Goal: Task Accomplishment & Management: Manage account settings

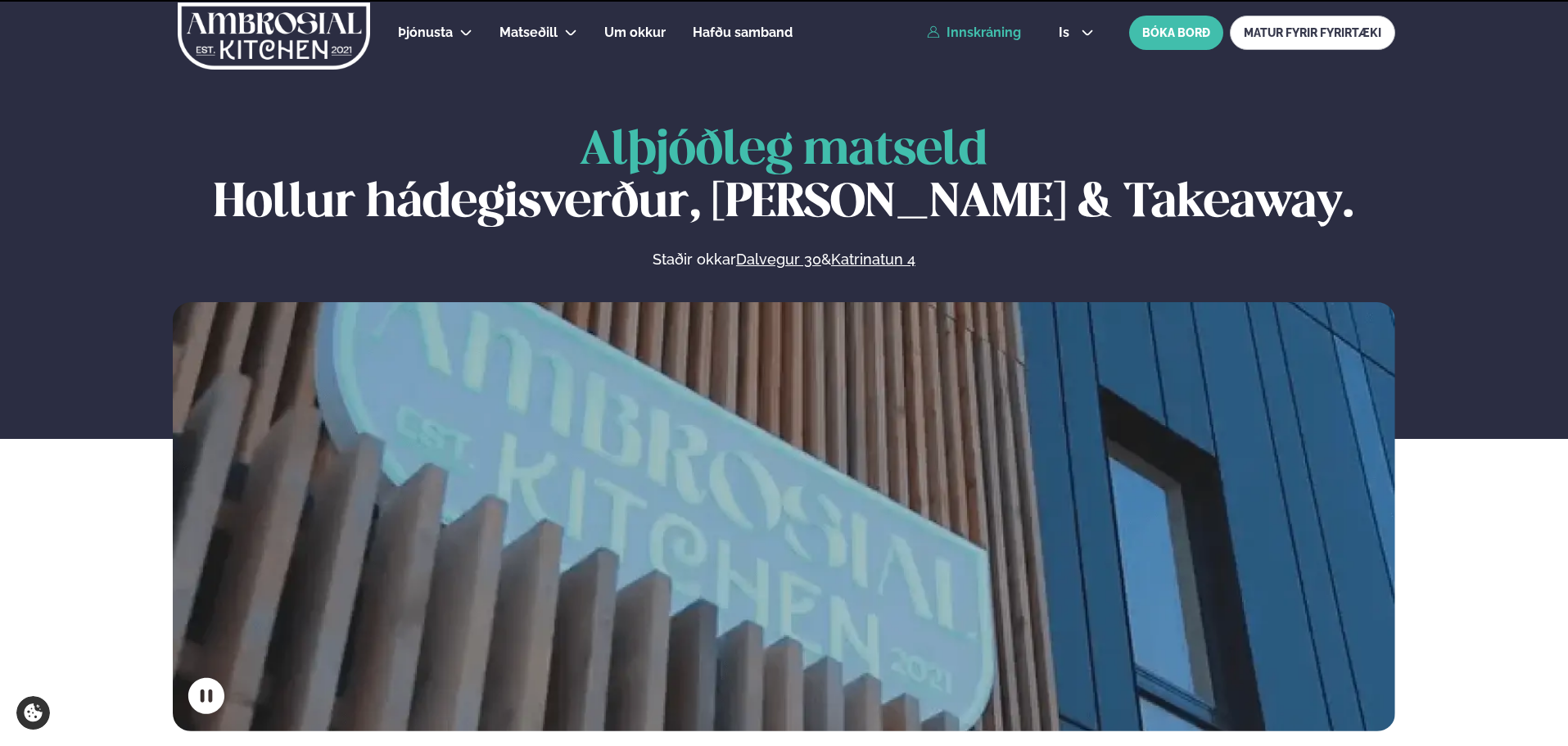
click at [992, 30] on link "Innskráning" at bounding box center [974, 33] width 94 height 15
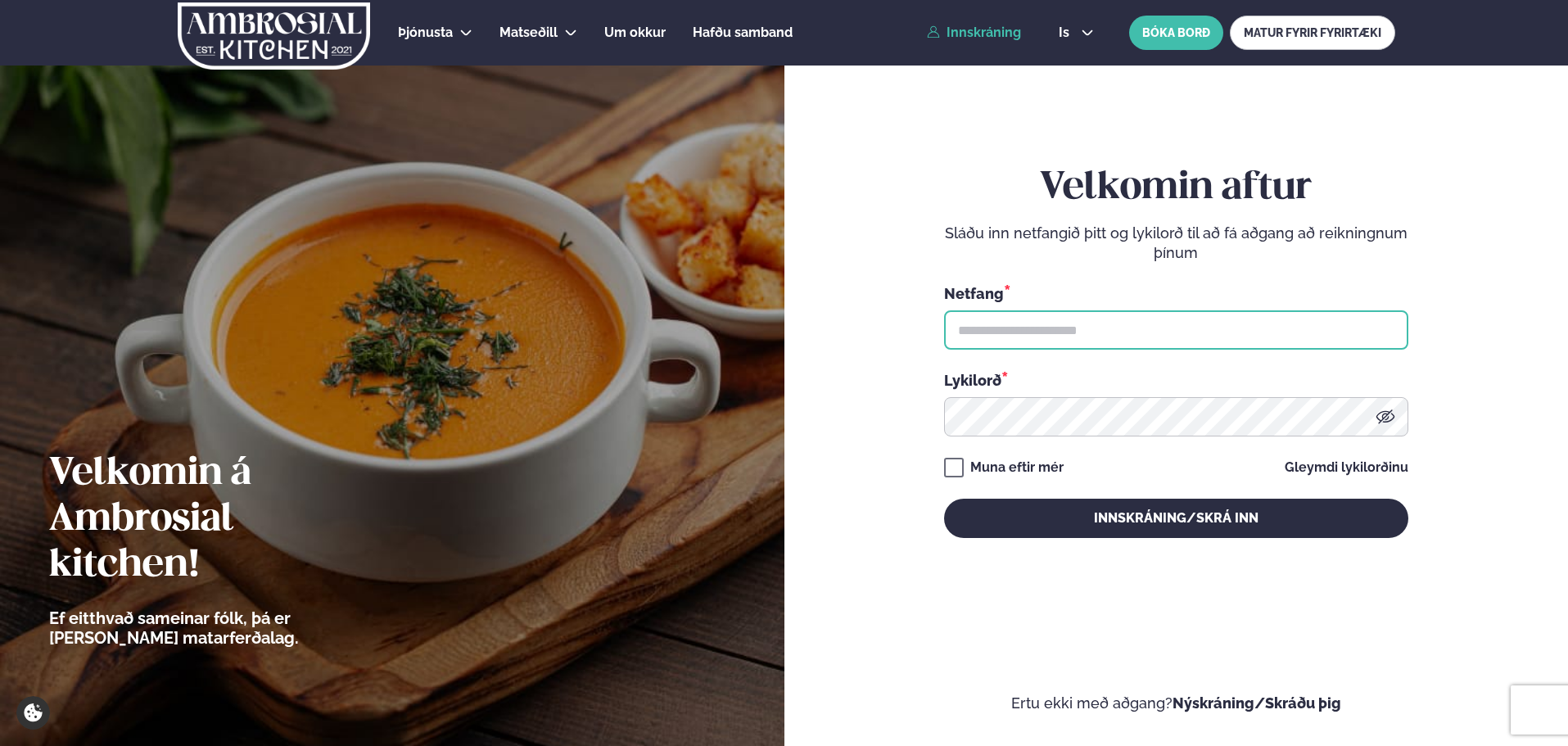
click at [1007, 336] on input "text" at bounding box center [1176, 330] width 465 height 39
type input "**********"
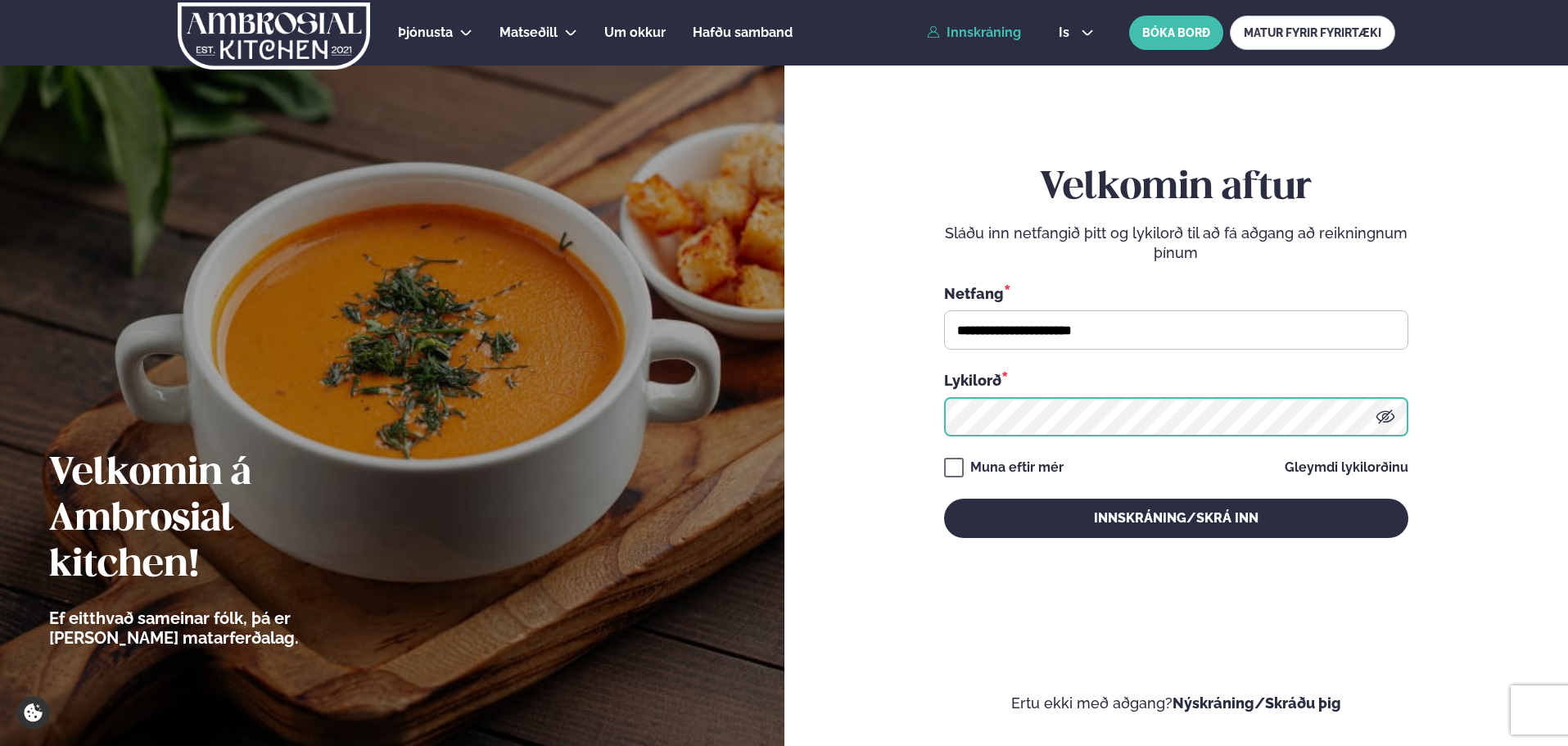
click at [945, 498] on button "Innskráning/Skrá inn" at bounding box center [1176, 518] width 465 height 39
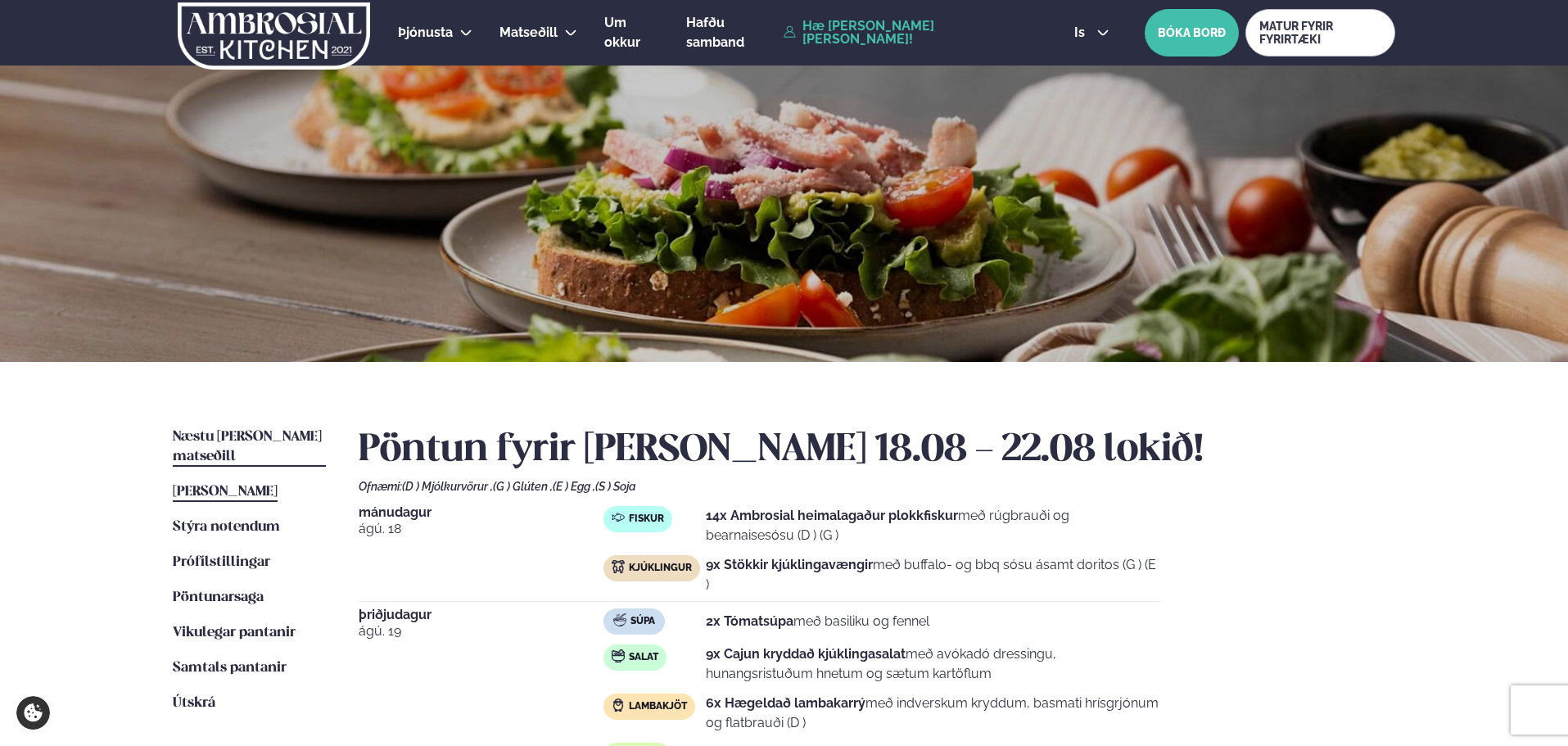
click at [189, 433] on span "Næstu [PERSON_NAME] matseðill" at bounding box center [247, 447] width 149 height 34
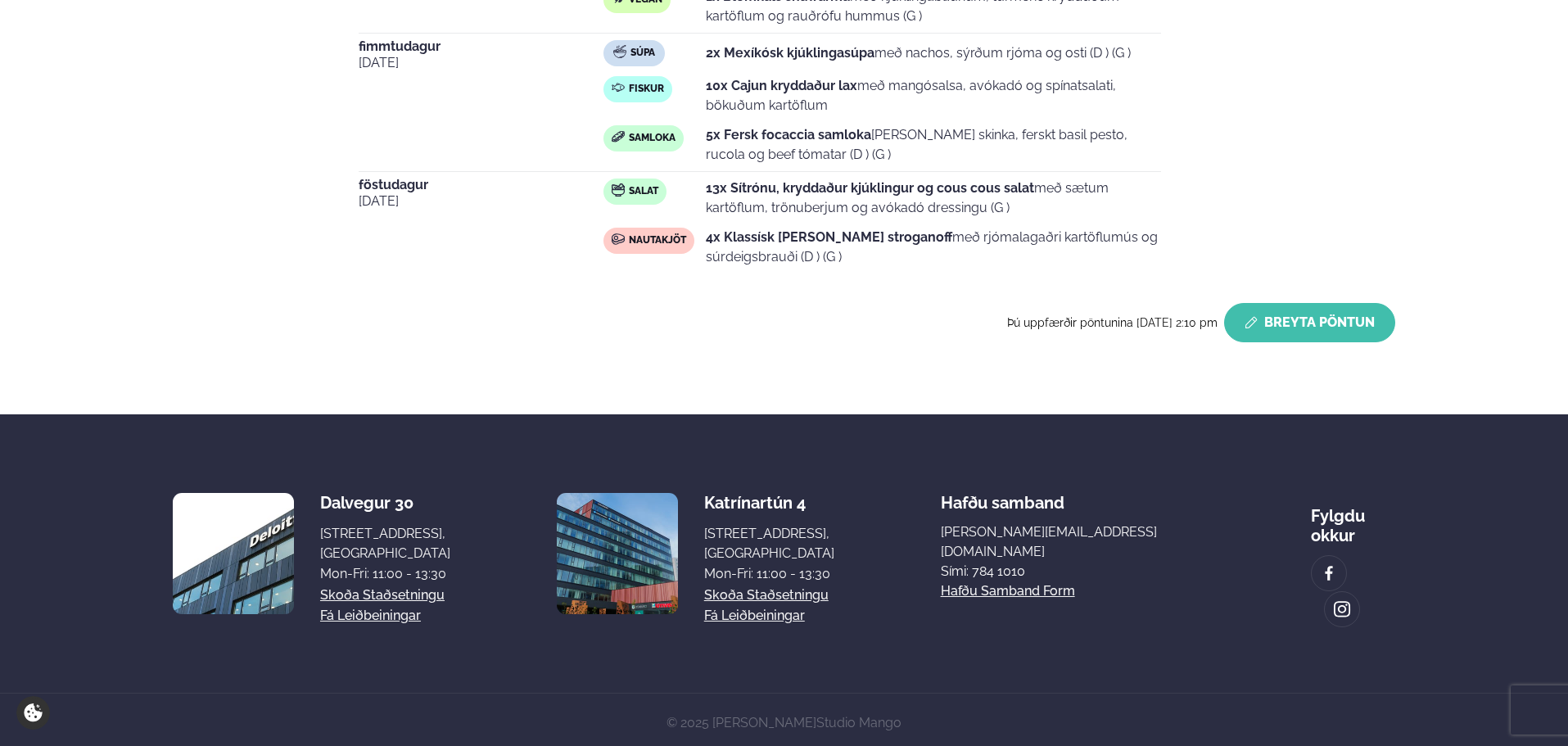
click at [1330, 332] on button "Breyta Pöntun" at bounding box center [1310, 323] width 171 height 39
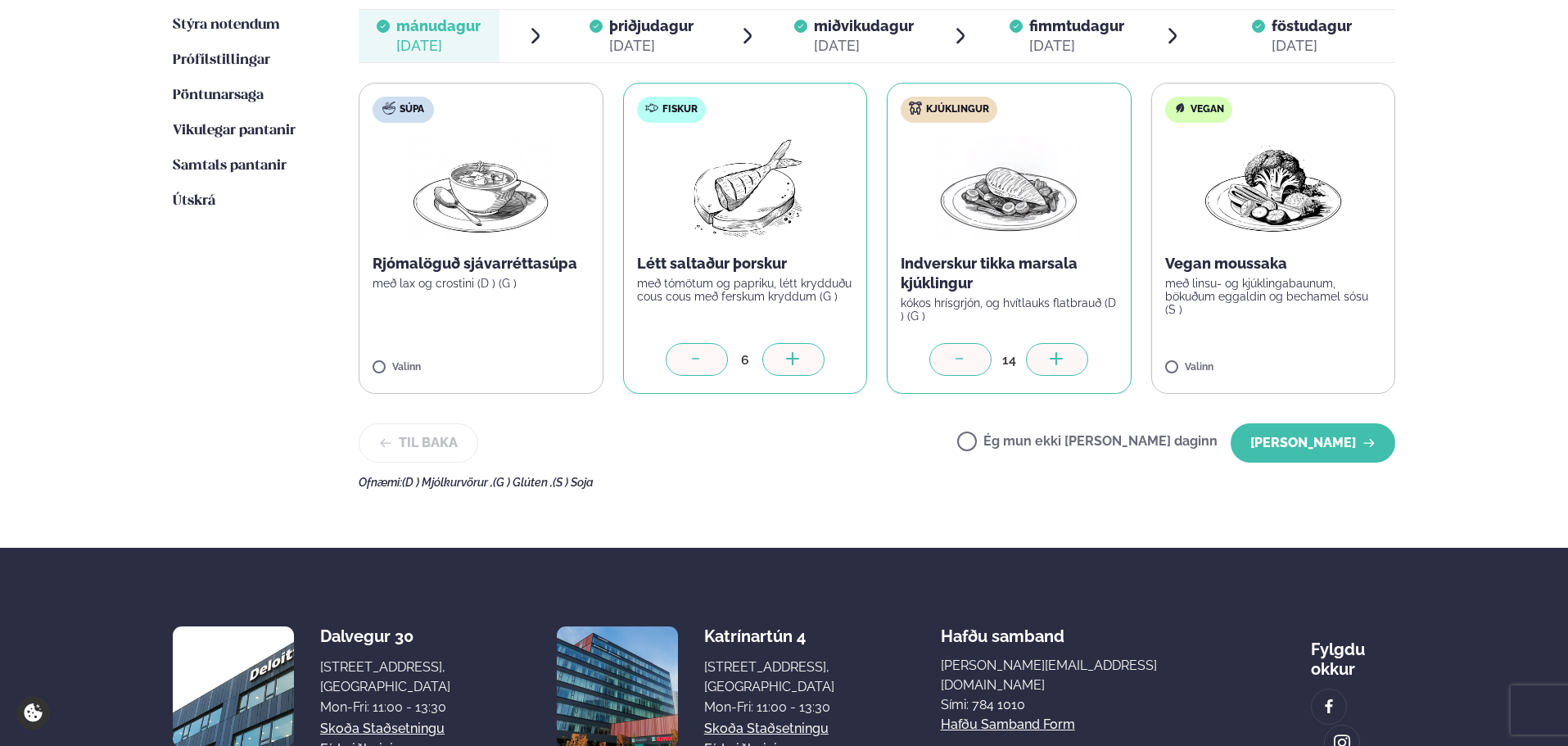
scroll to position [226, 0]
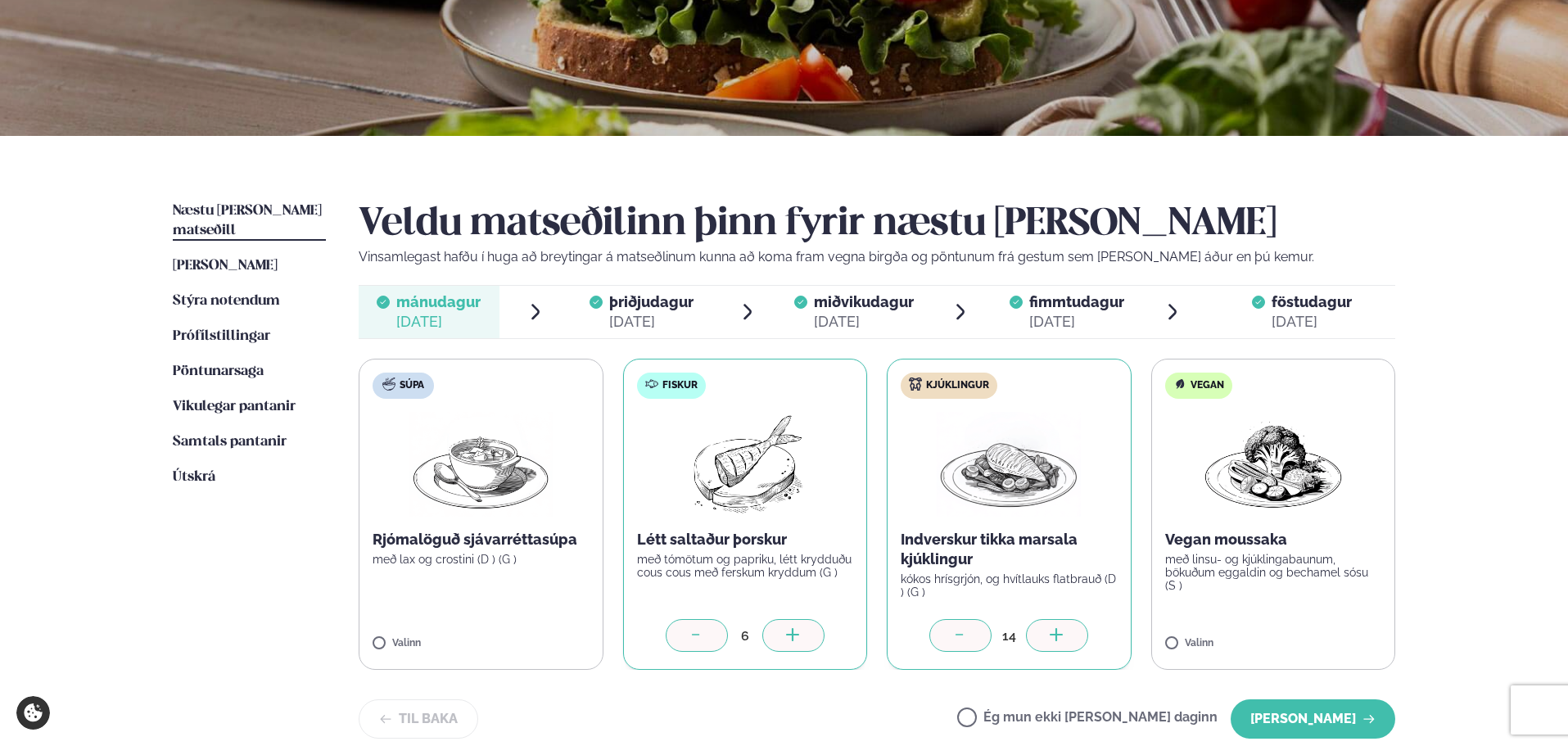
click at [1067, 632] on div at bounding box center [1057, 634] width 62 height 33
click at [1310, 718] on button "[PERSON_NAME]" at bounding box center [1313, 719] width 164 height 39
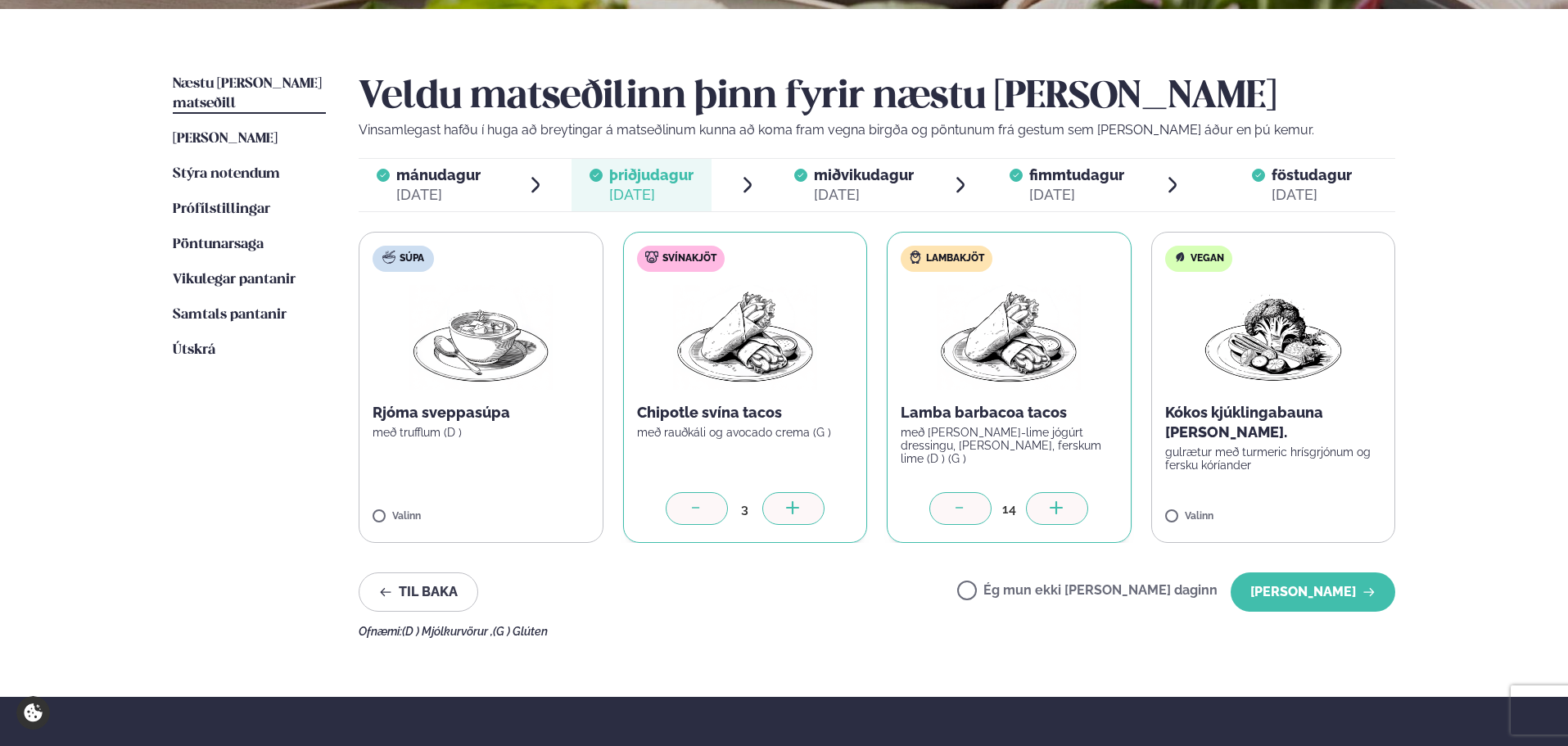
scroll to position [471, 0]
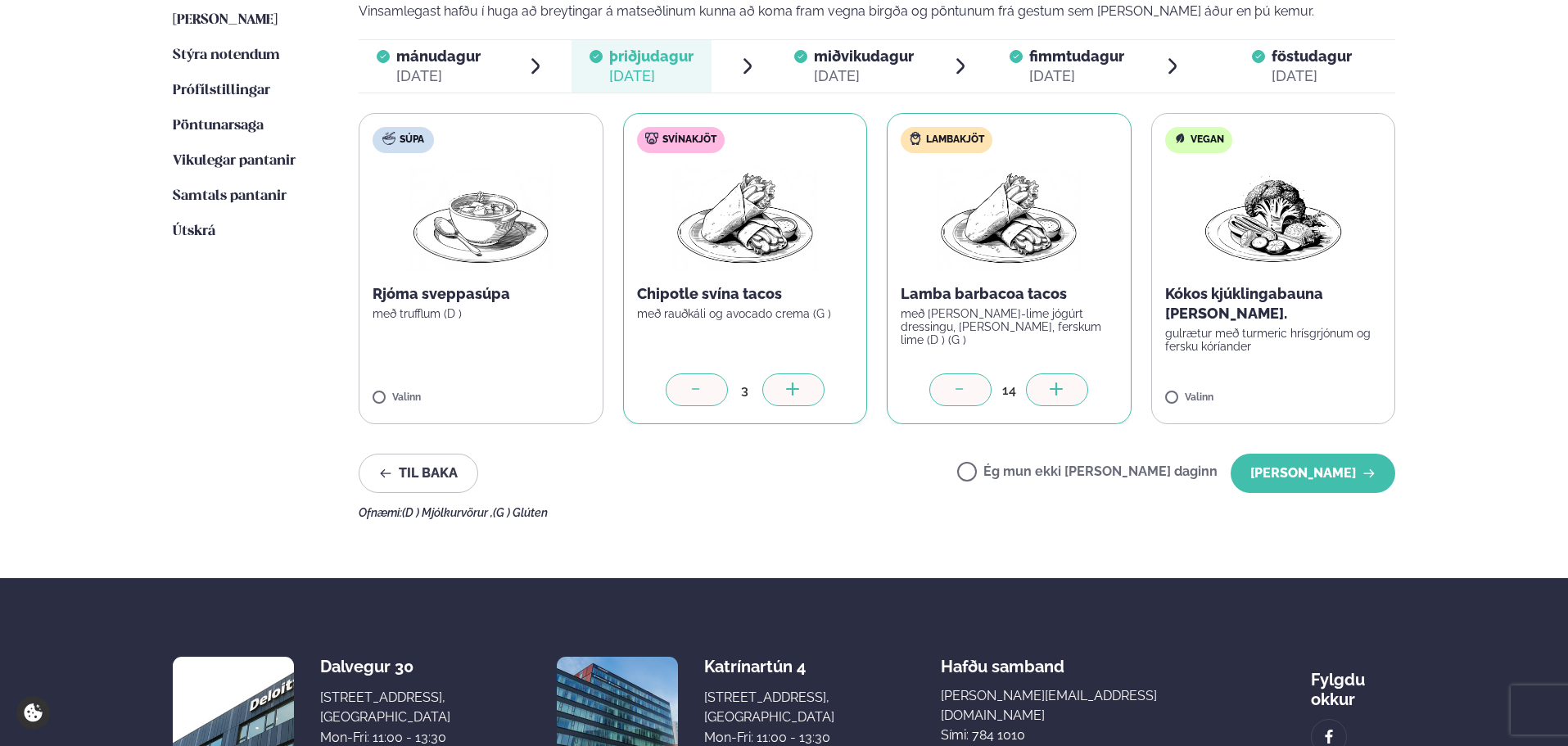
click at [1069, 389] on div at bounding box center [1057, 389] width 62 height 33
click at [1341, 476] on button "[PERSON_NAME]" at bounding box center [1313, 473] width 164 height 39
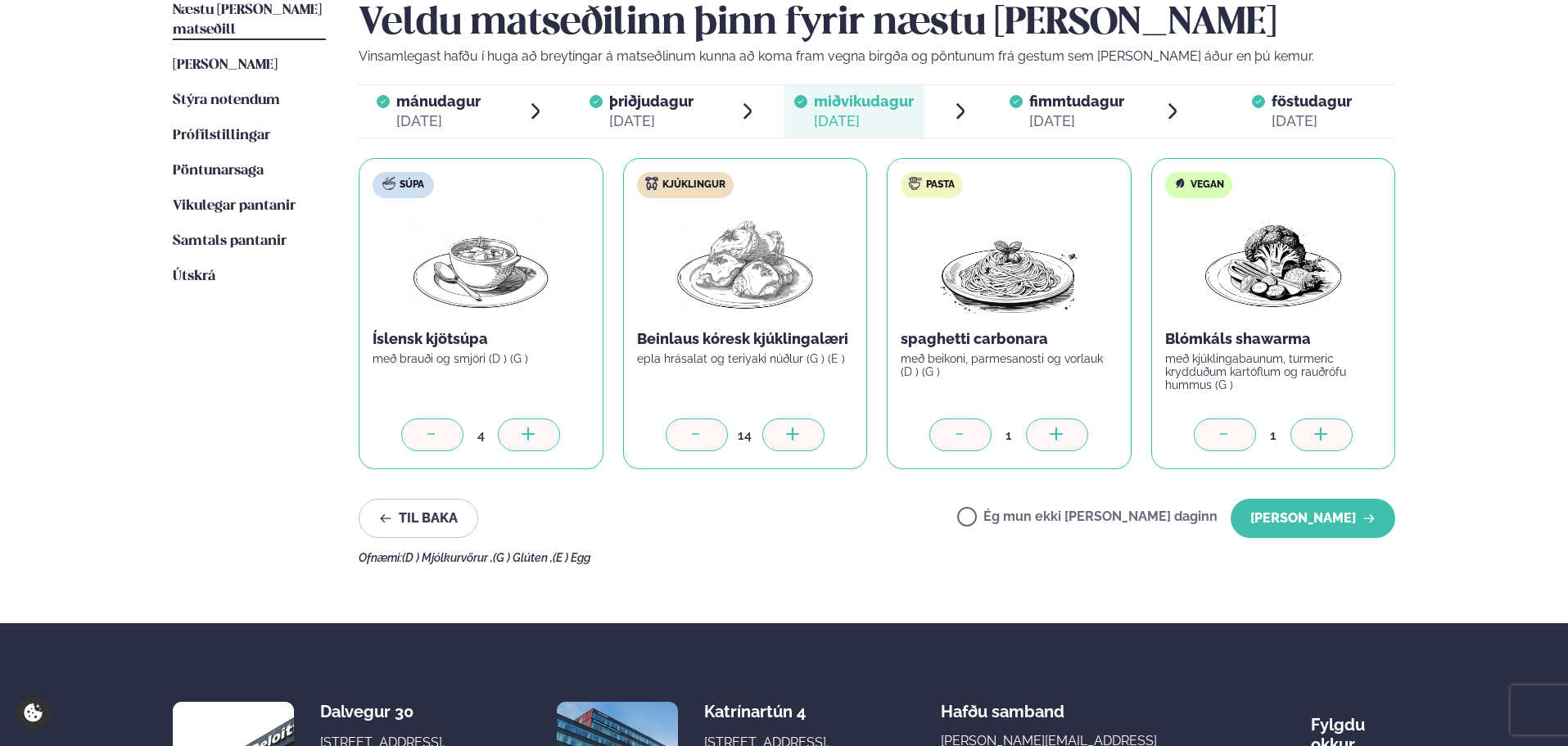
scroll to position [389, 0]
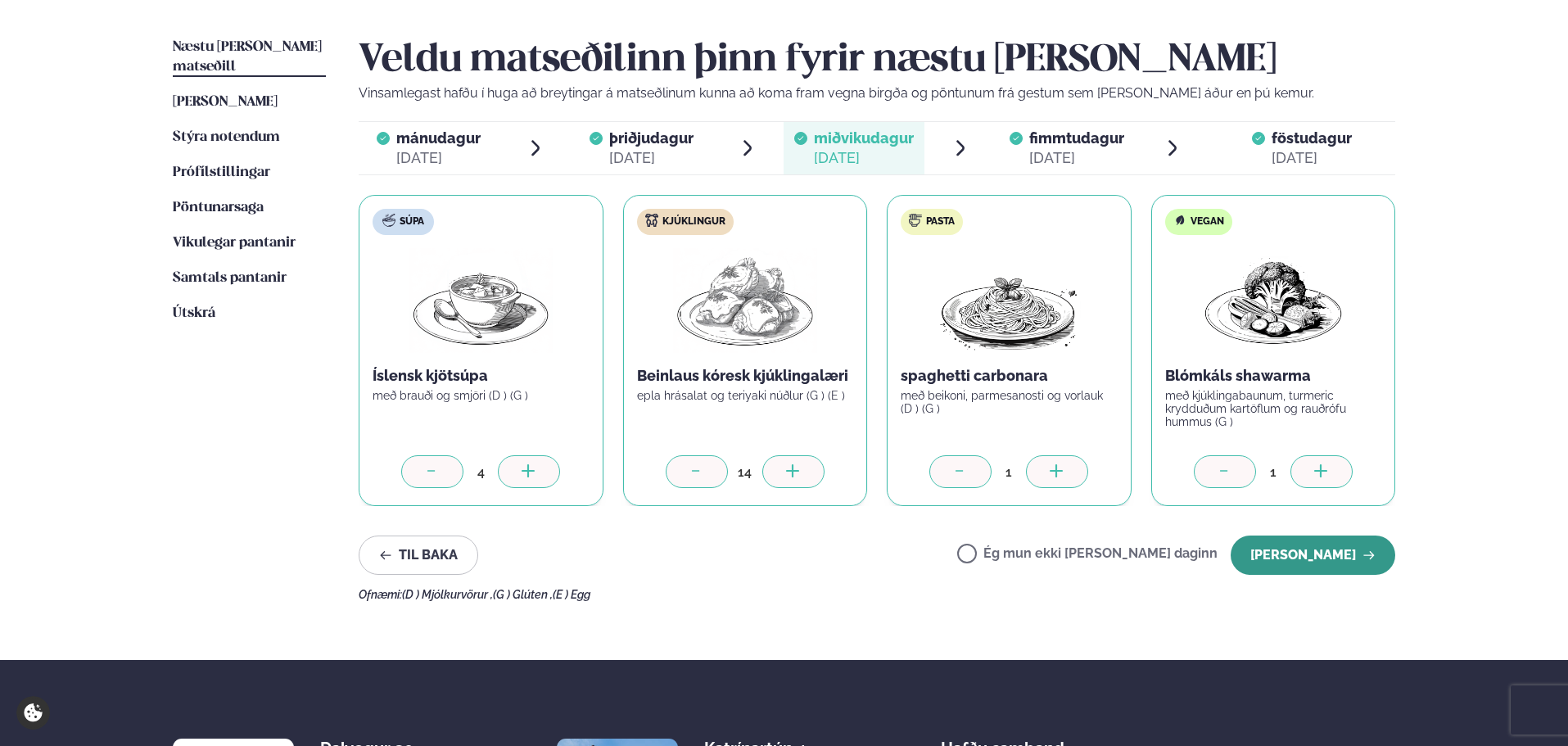
click at [1369, 569] on button "[PERSON_NAME]" at bounding box center [1313, 555] width 164 height 39
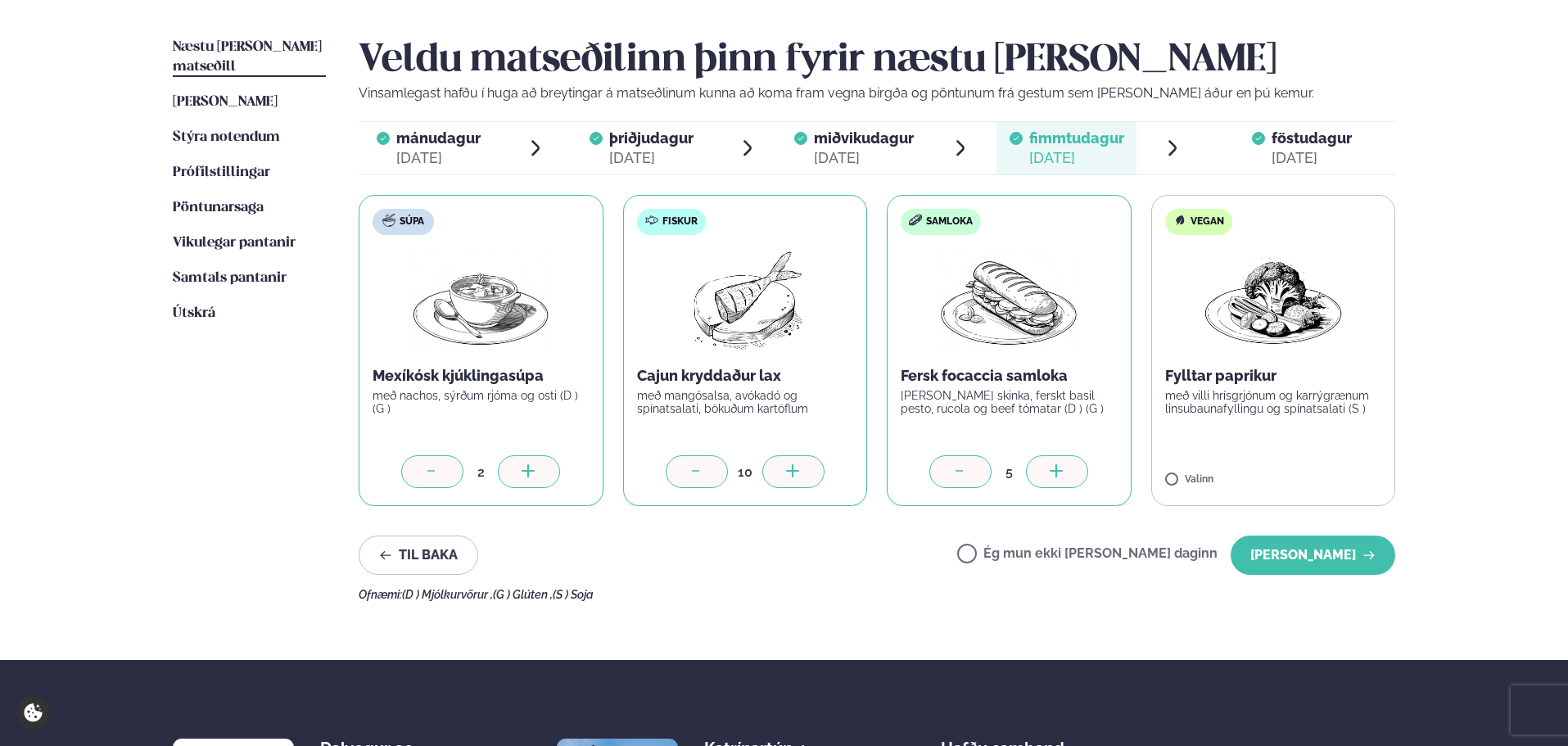
click at [1061, 471] on icon at bounding box center [1056, 471] width 13 height 2
click at [1284, 541] on button "[PERSON_NAME]" at bounding box center [1313, 555] width 164 height 39
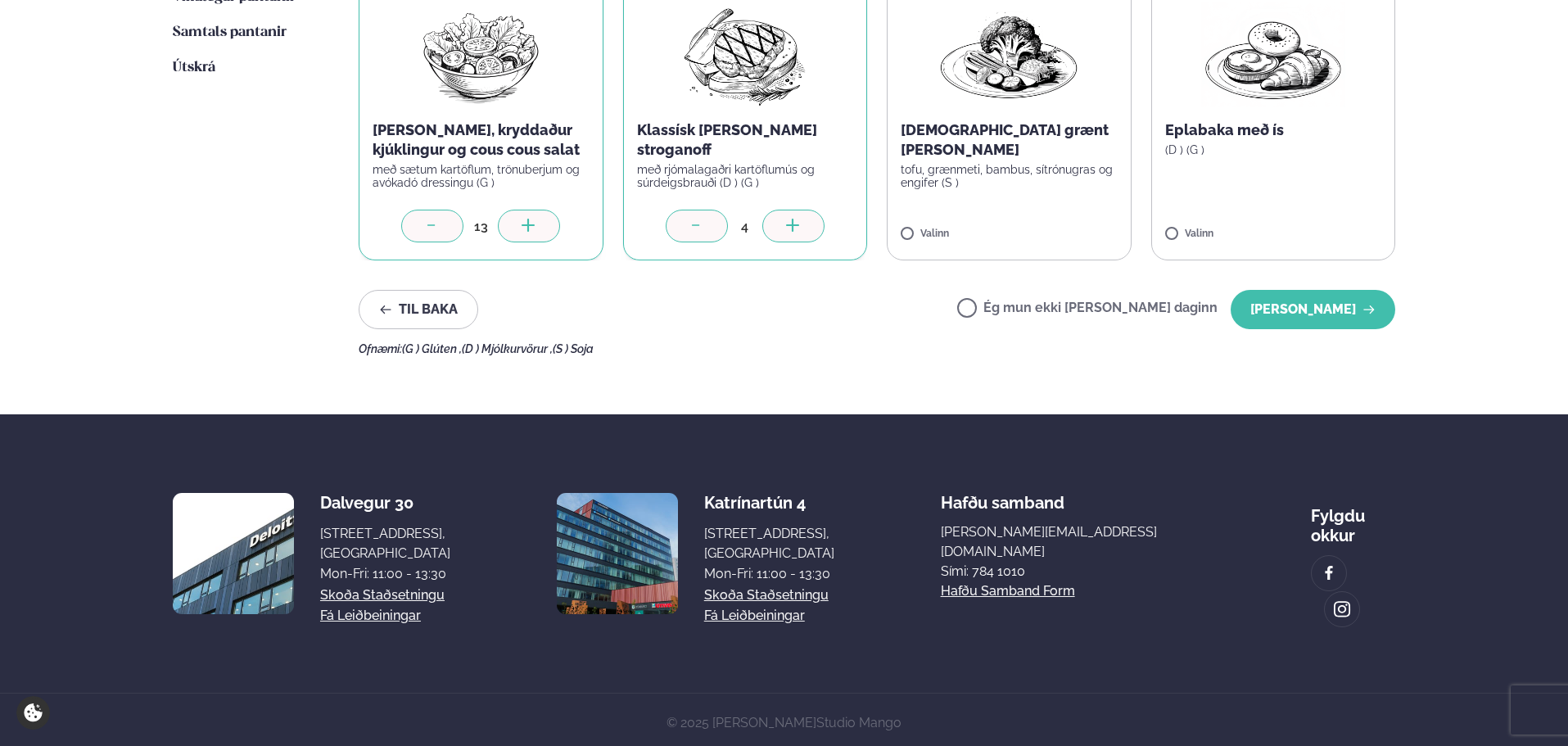
scroll to position [308, 0]
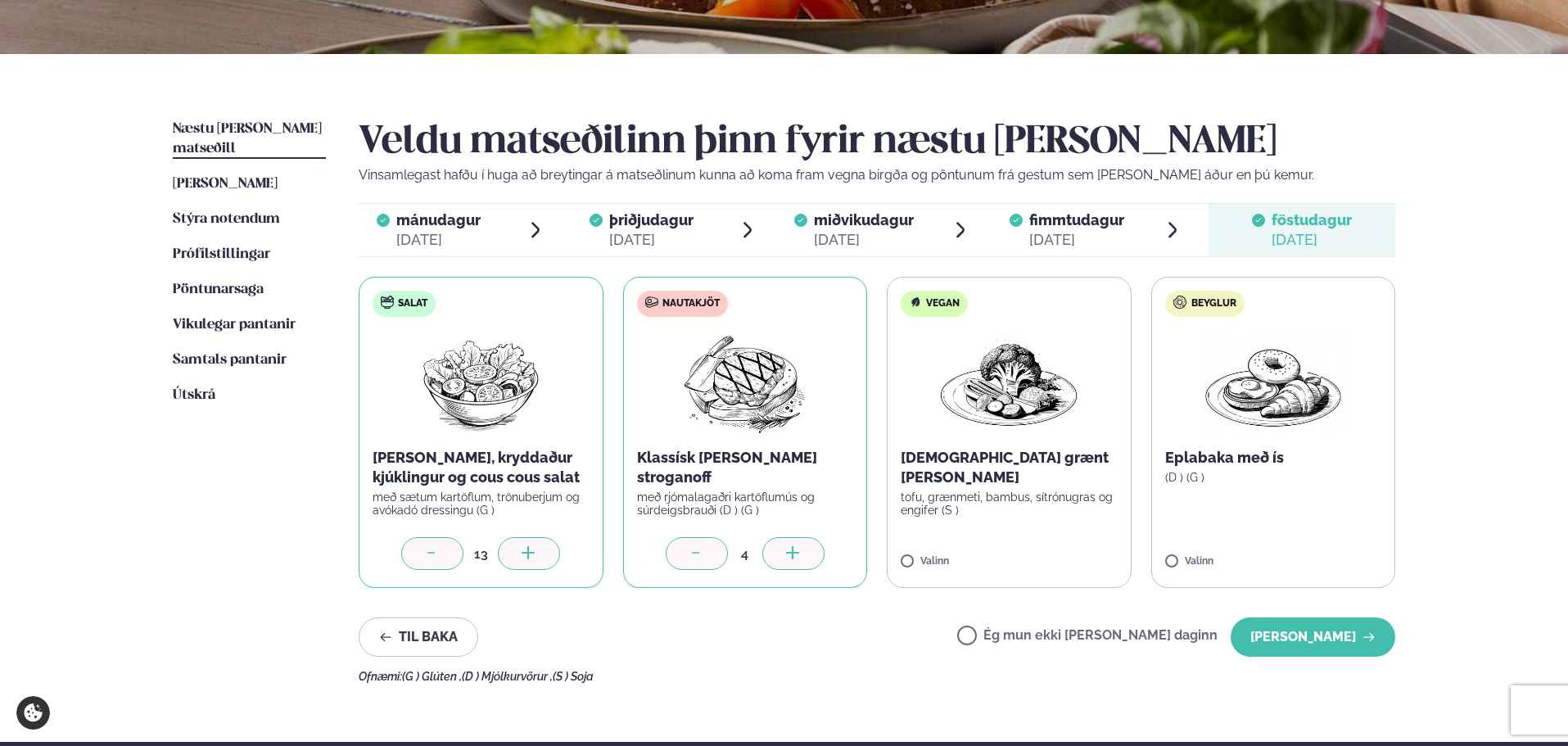
click at [535, 560] on icon at bounding box center [529, 554] width 16 height 16
click at [1387, 638] on button "[PERSON_NAME]" at bounding box center [1313, 637] width 164 height 39
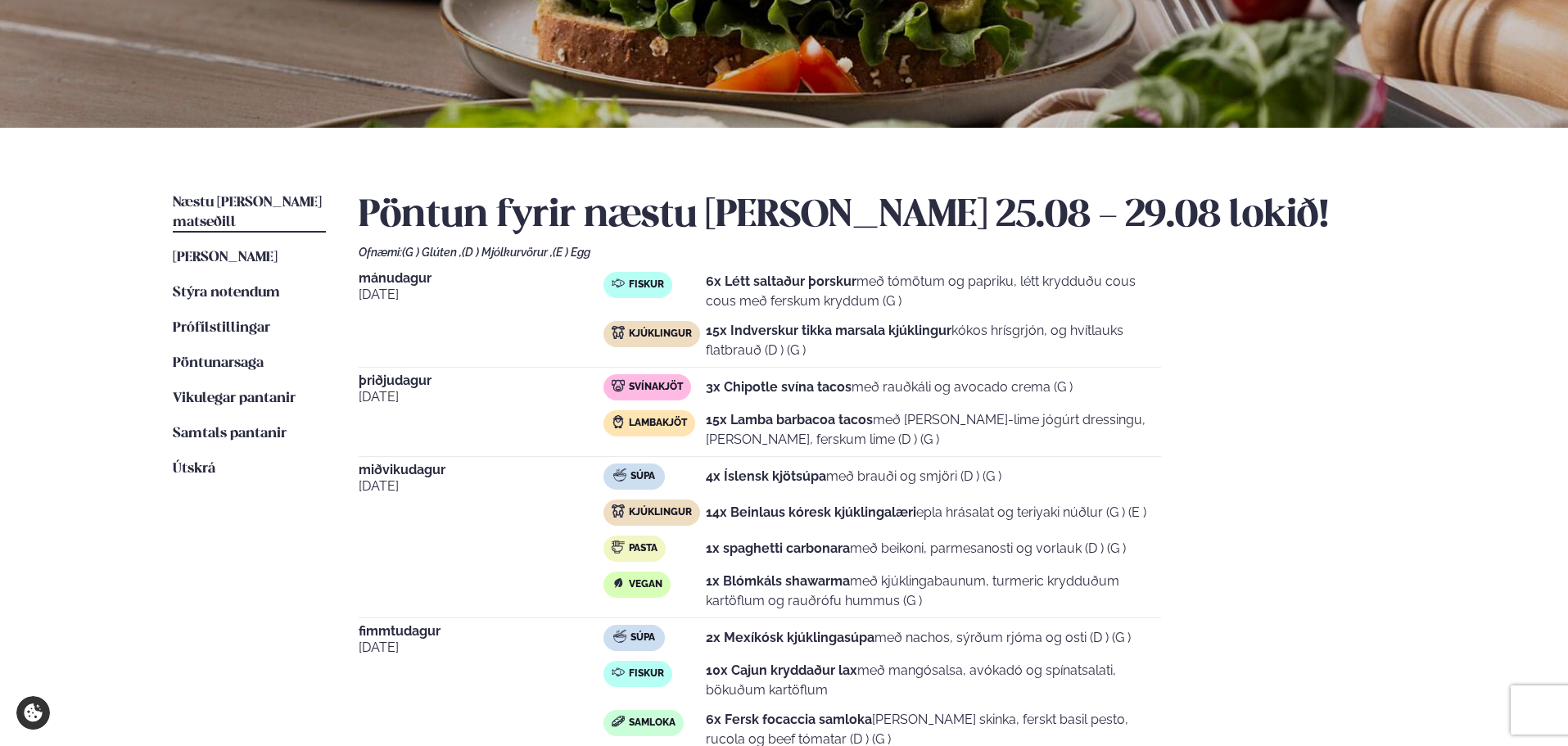
scroll to position [327, 0]
